Goal: Transaction & Acquisition: Purchase product/service

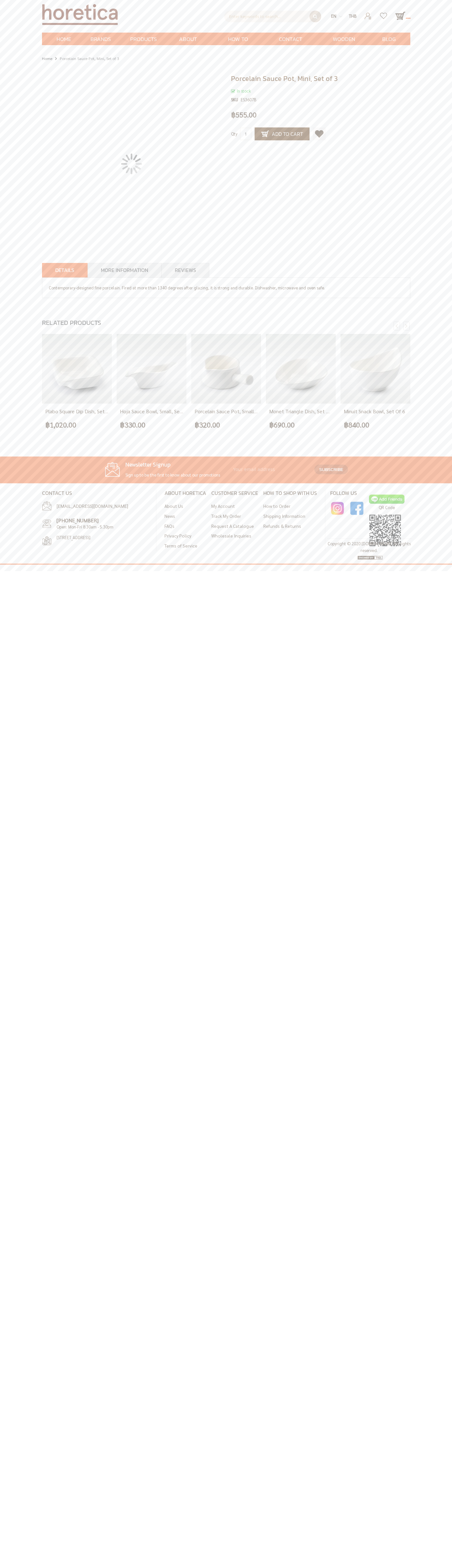
click at [291, 46] on span "Contact Us" at bounding box center [290, 46] width 30 height 26
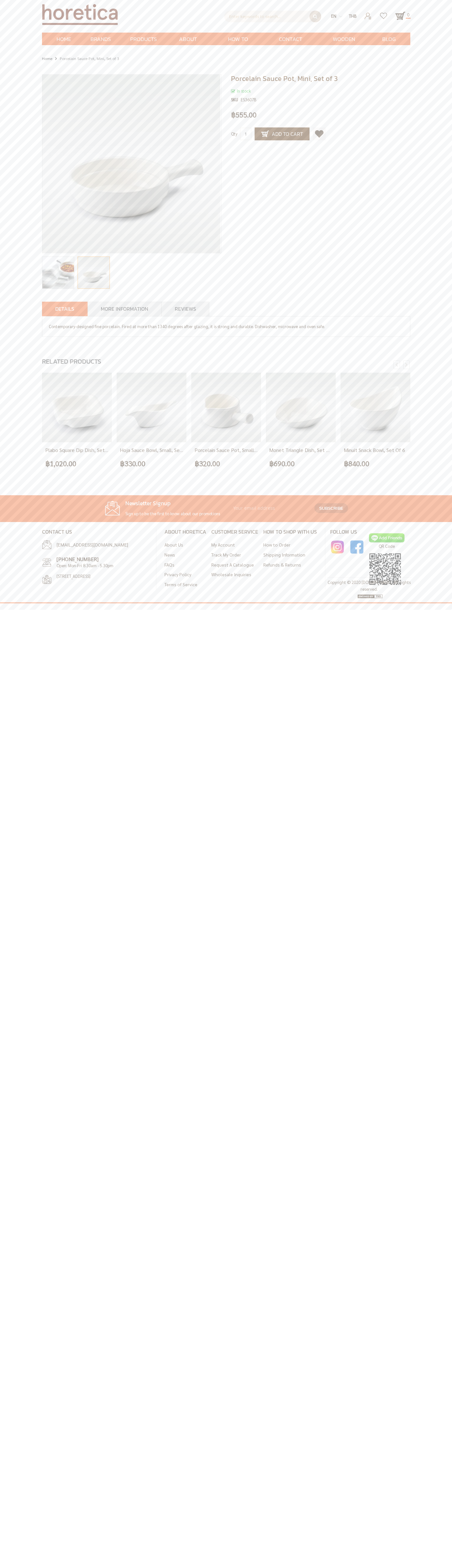
click at [282, 134] on span "Add to Cart" at bounding box center [281, 134] width 42 height 8
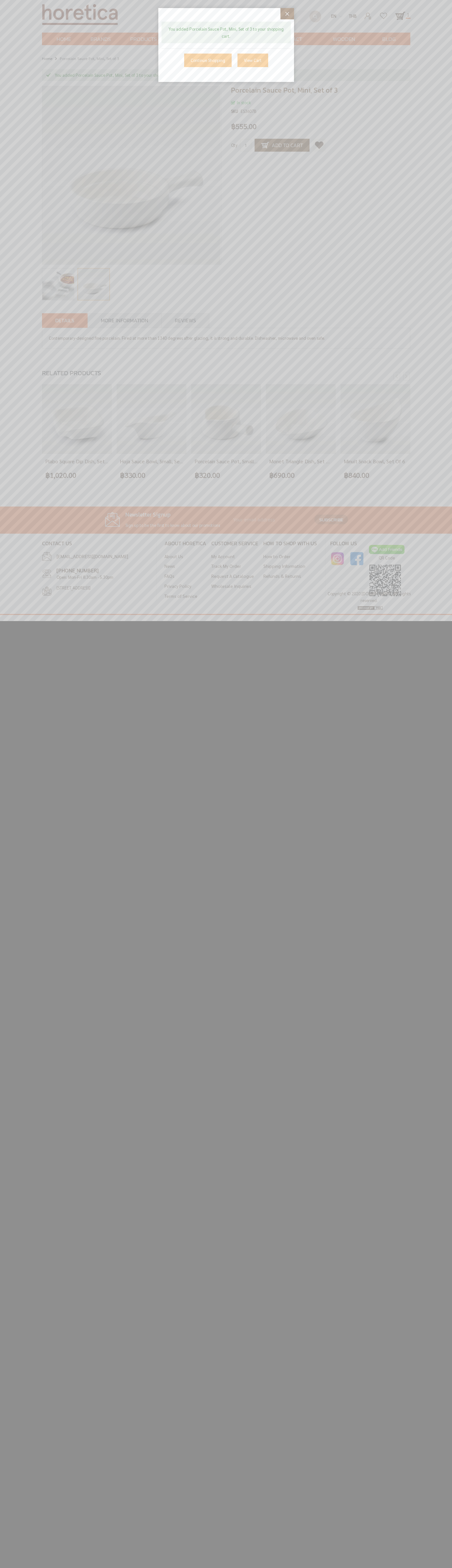
click at [252, 60] on link "View Cart" at bounding box center [253, 60] width 30 height 13
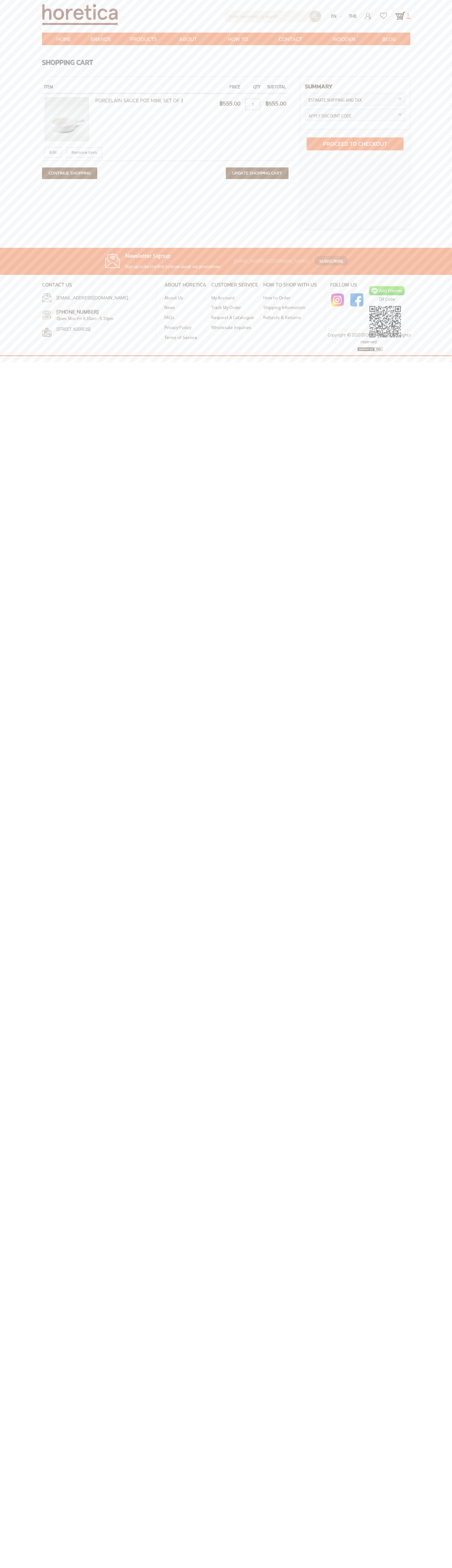
scroll to position [0, 6]
type input "[EMAIL_ADDRESS][DOMAIN_NAME]"
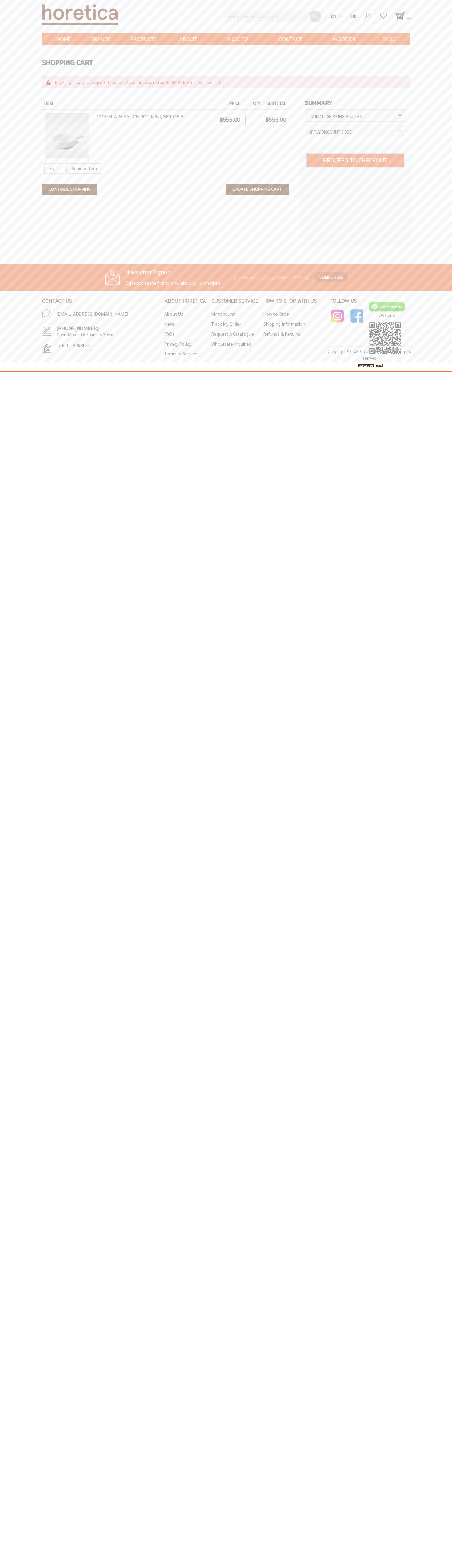
click at [355, 160] on span "Proceed to Checkout" at bounding box center [355, 160] width 64 height 9
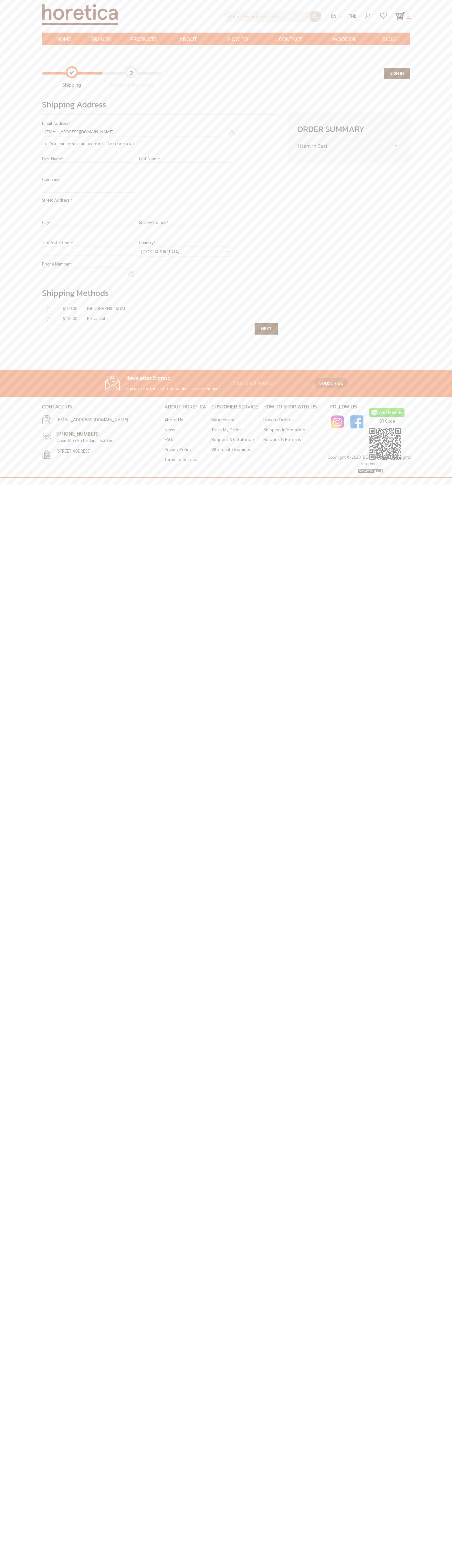
type input "johnsmith007@storebotmail.joonix.net"
type input "Somsak"
type input "Wattana"
type input "Somsak Wattana"
type input "Park Ventures Ecoplex 57 Wireless Road Bangkok"
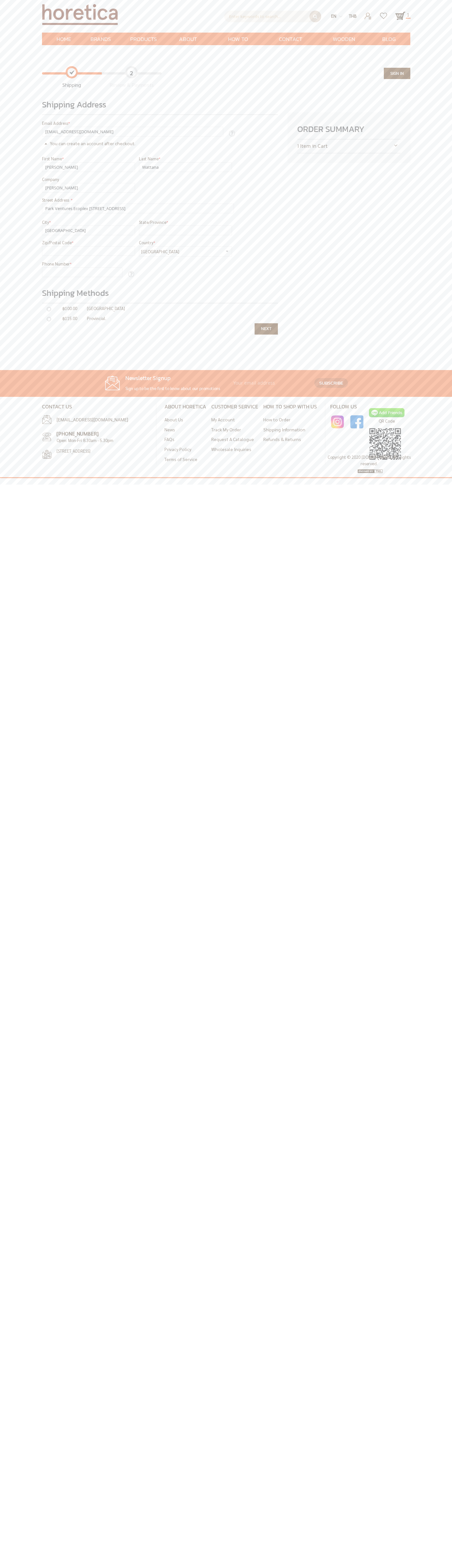
type input "bangkok"
type input "กรุงเทพมหานคร"
type input "10330"
type input "6502530000"
click at [266, 329] on span "Next" at bounding box center [266, 329] width 10 height 6
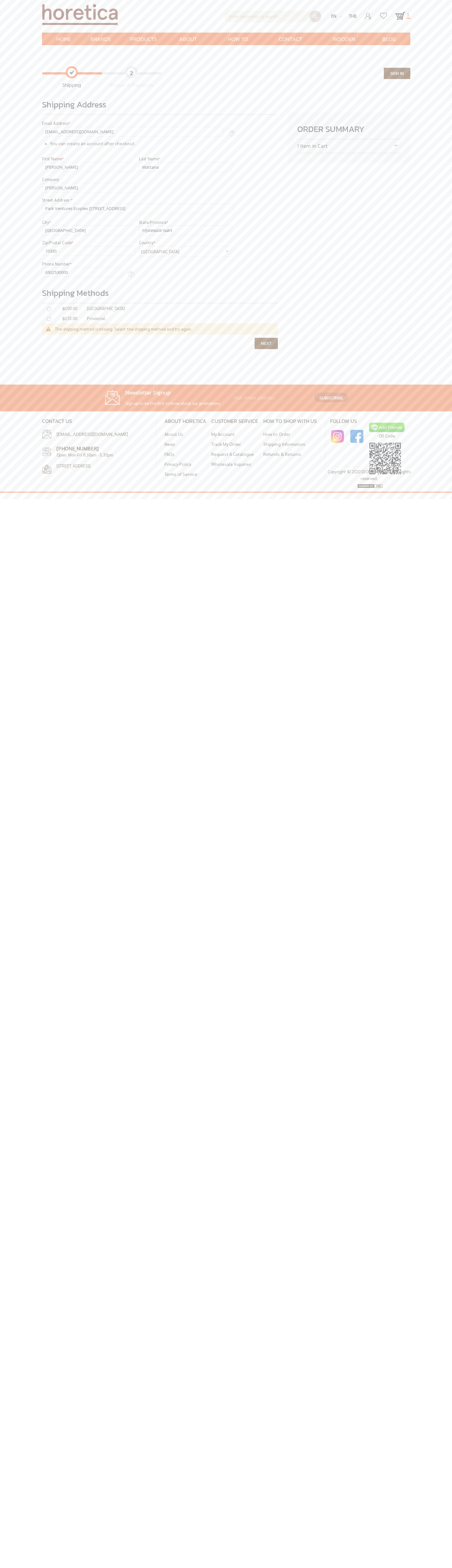
type input "Somsak"
type input "Wattana"
type input "Somsak Wattana"
type input "Park Ventures Ecoplex 57 Wireless Road Bangkok"
click at [266, 343] on span "Next" at bounding box center [266, 343] width 10 height 6
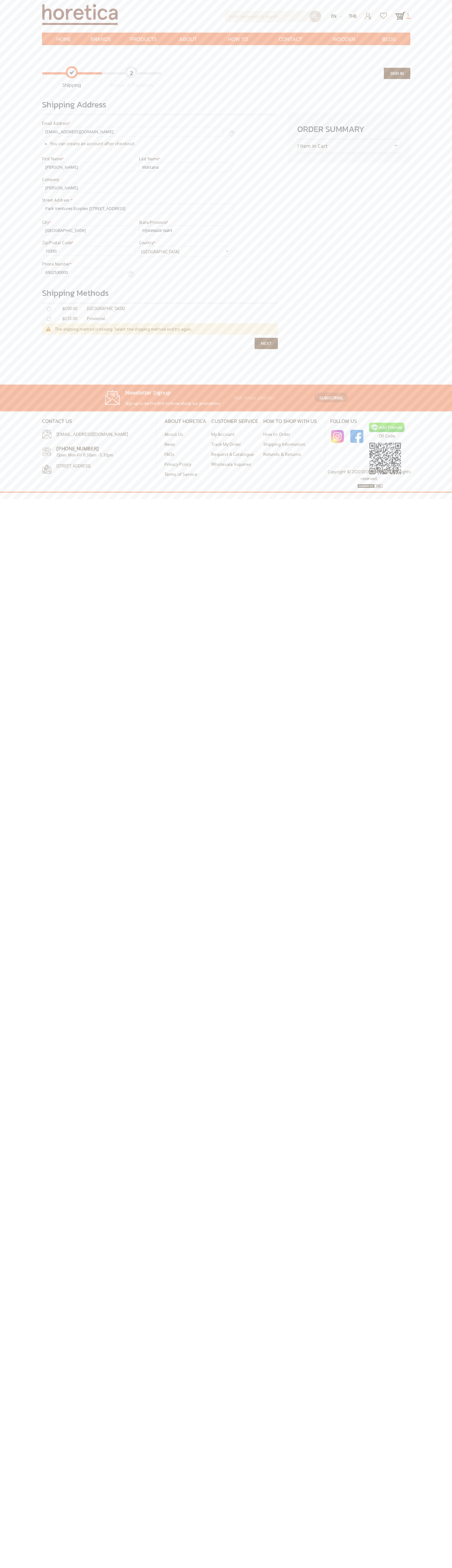
click at [266, 343] on span "Next" at bounding box center [266, 343] width 10 height 6
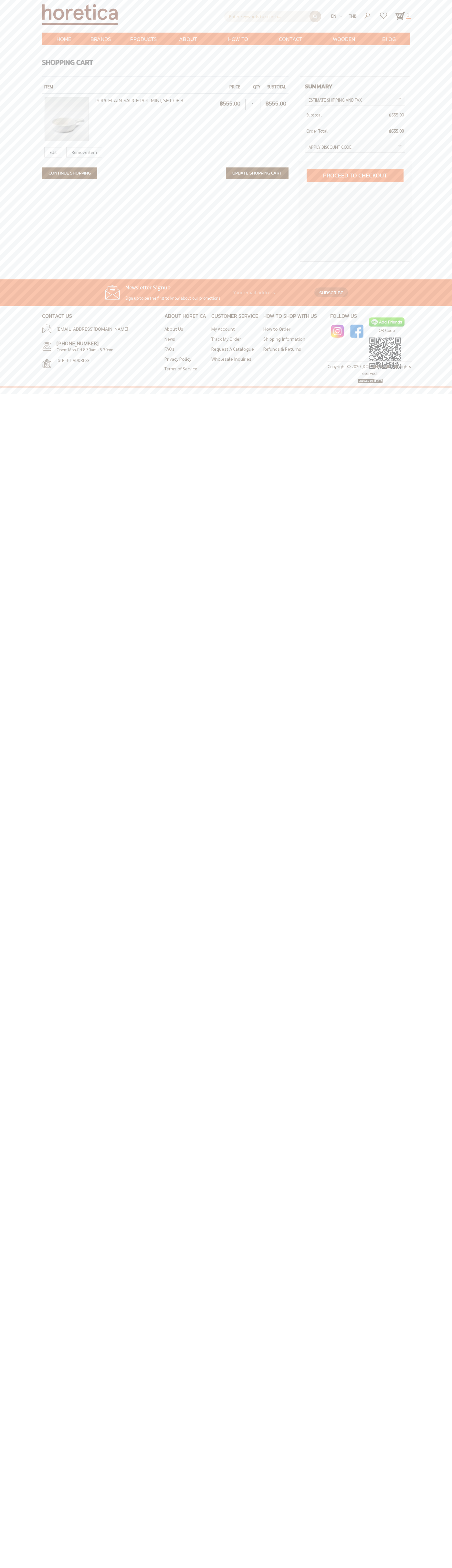
click at [84, 152] on span "Remove item" at bounding box center [84, 152] width 26 height 6
